Goal: Entertainment & Leisure: Consume media (video, audio)

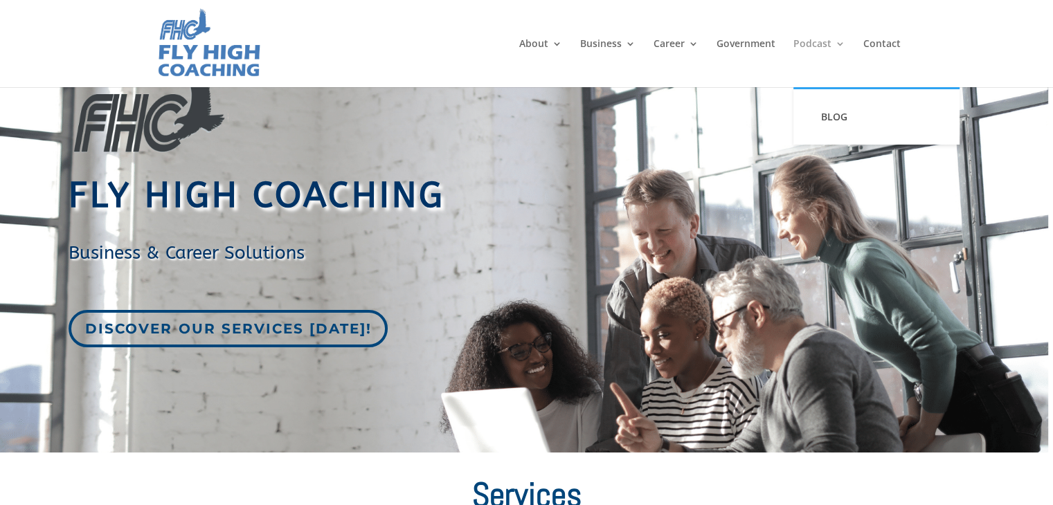
click at [811, 45] on link "Podcast" at bounding box center [820, 63] width 52 height 48
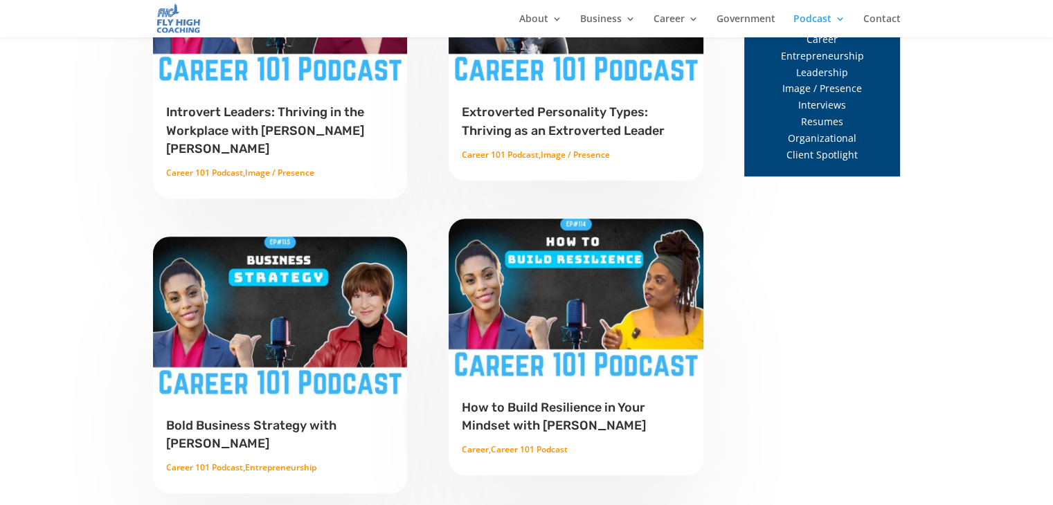
scroll to position [792, 0]
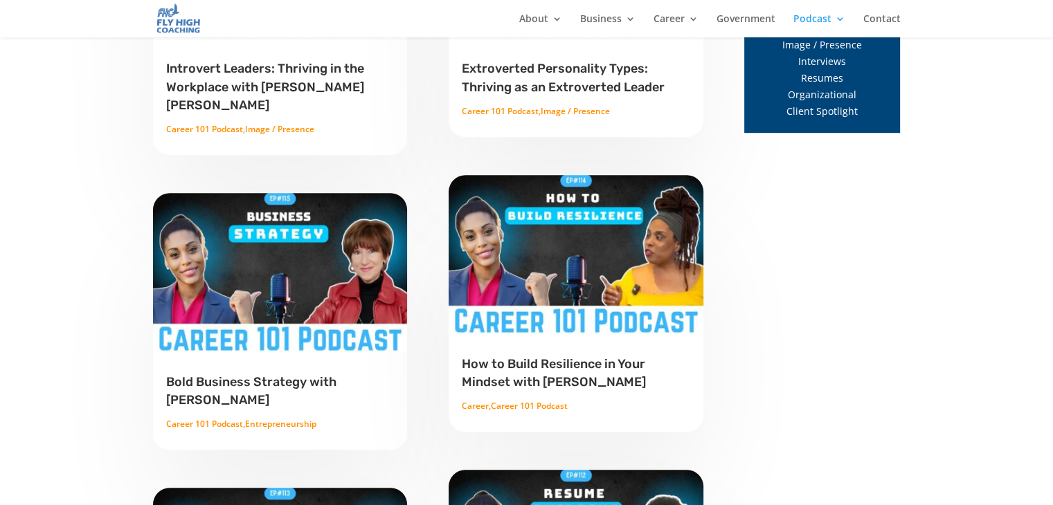
click at [312, 375] on link "Bold Business Strategy with [PERSON_NAME]" at bounding box center [251, 391] width 170 height 33
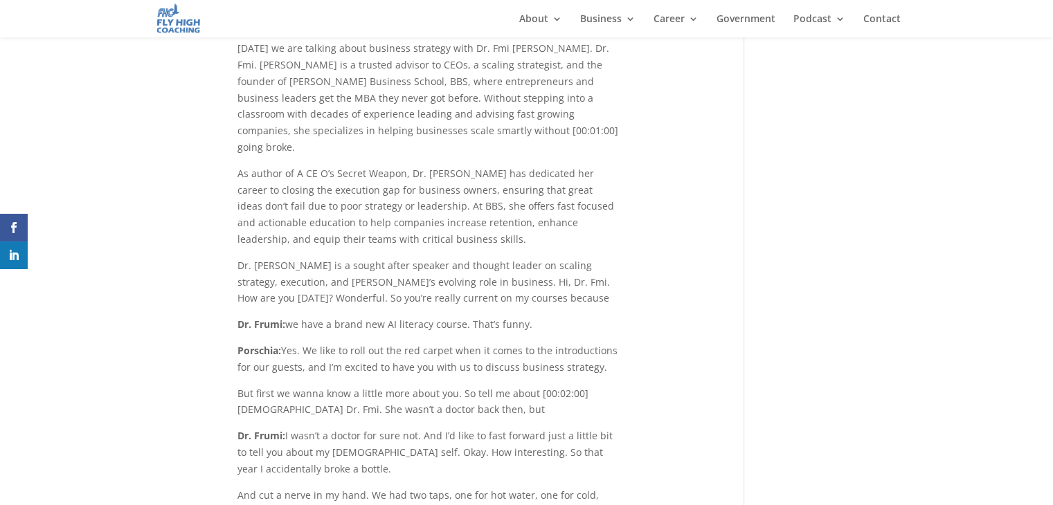
scroll to position [2008, 0]
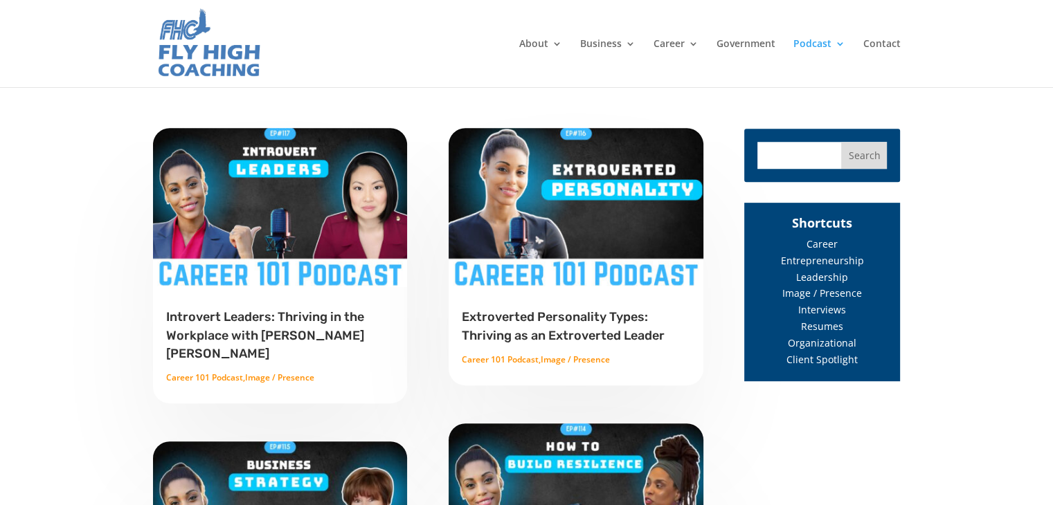
scroll to position [623, 0]
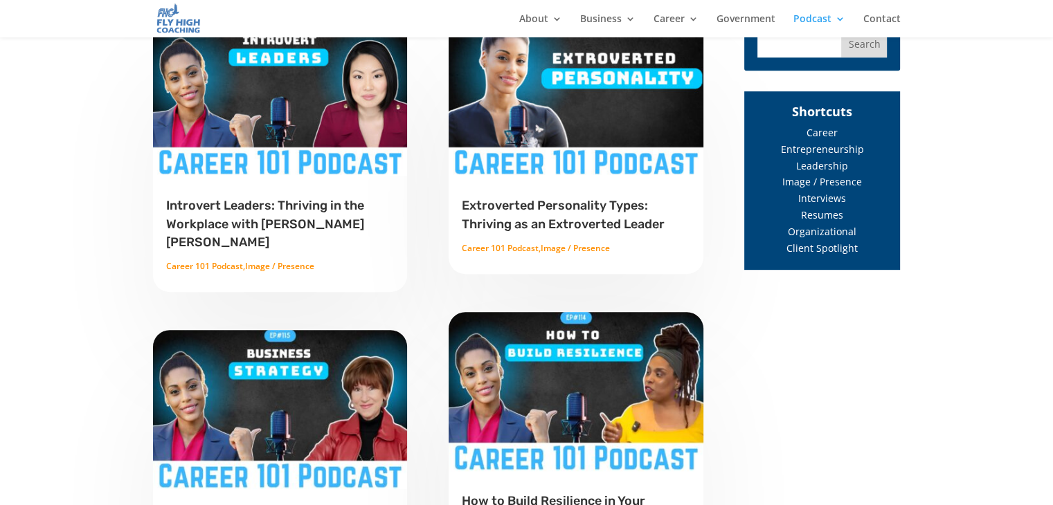
click at [271, 213] on link "Introvert Leaders: Thriving in the Workplace with [PERSON_NAME] [PERSON_NAME]" at bounding box center [265, 223] width 198 height 51
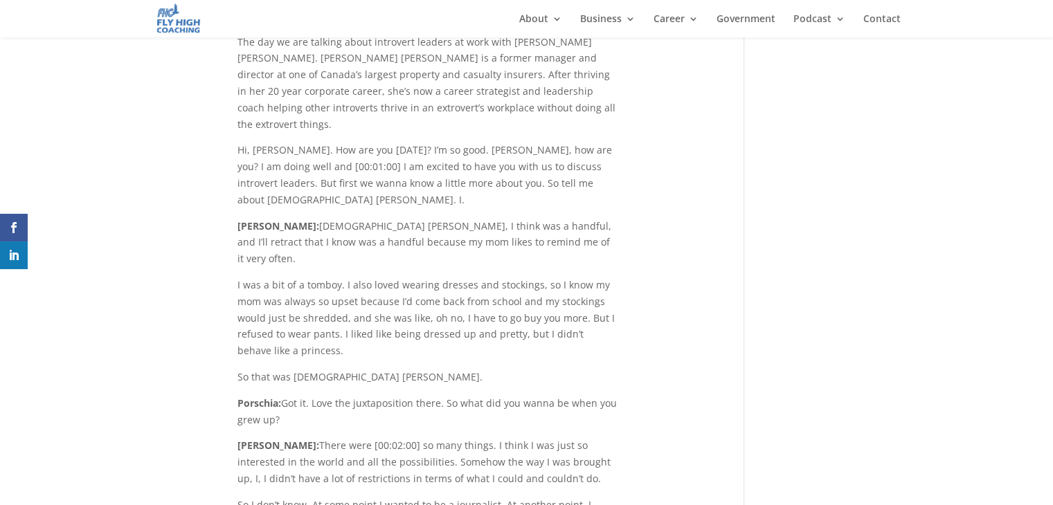
scroll to position [1832, 0]
